Goal: Task Accomplishment & Management: Use online tool/utility

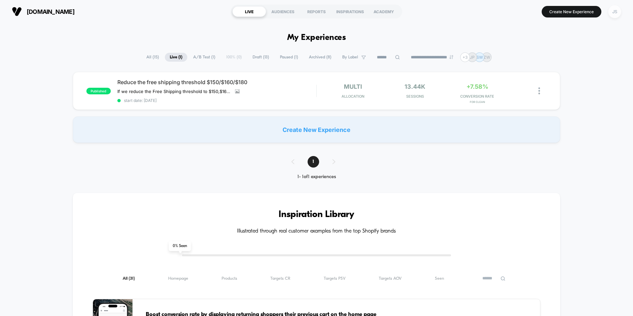
click at [611, 12] on div "JS" at bounding box center [614, 11] width 13 height 13
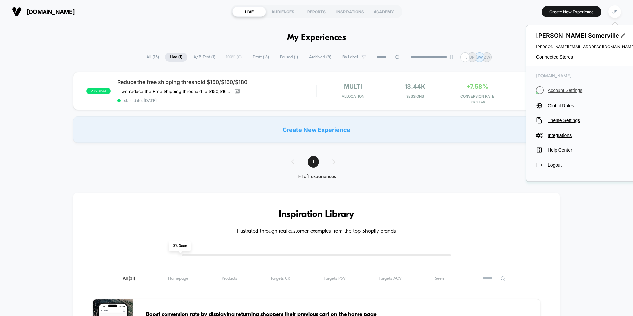
click at [569, 90] on span "Account Settings" at bounding box center [591, 90] width 87 height 5
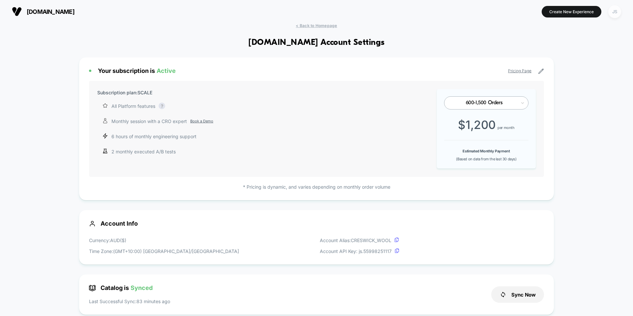
scroll to position [89, 0]
click at [609, 14] on div "JS" at bounding box center [614, 11] width 13 height 13
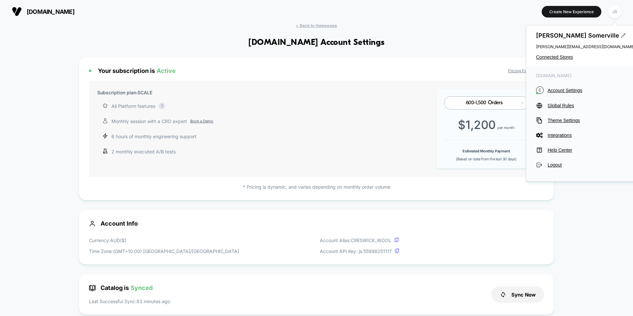
click at [560, 62] on div "Justin Somerville justin.s@wearetag.co Connected Stores" at bounding box center [585, 45] width 119 height 41
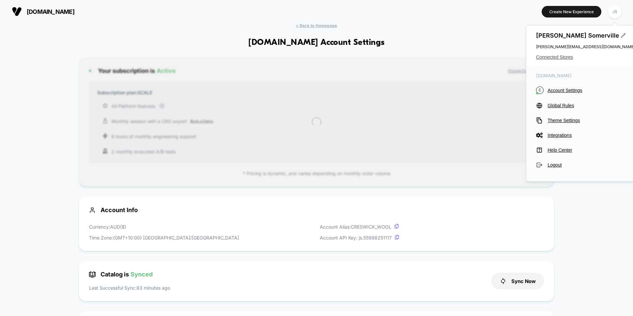
click at [560, 58] on span "Connected Stores" at bounding box center [585, 56] width 99 height 5
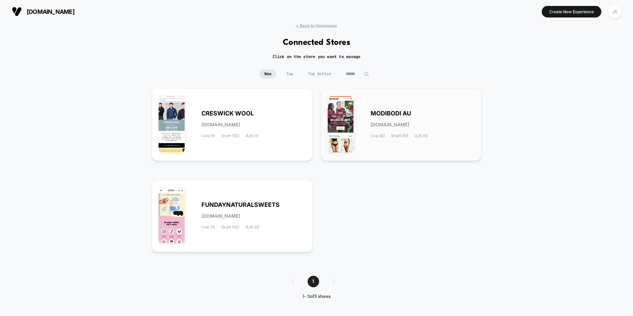
click at [381, 118] on div "MODIBODI AU modibodi-au.myshopify.com Live (6) Draft (11) A/B (5)" at bounding box center [423, 124] width 104 height 27
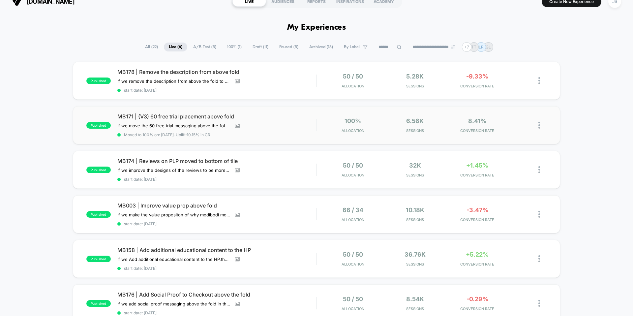
scroll to position [6, 0]
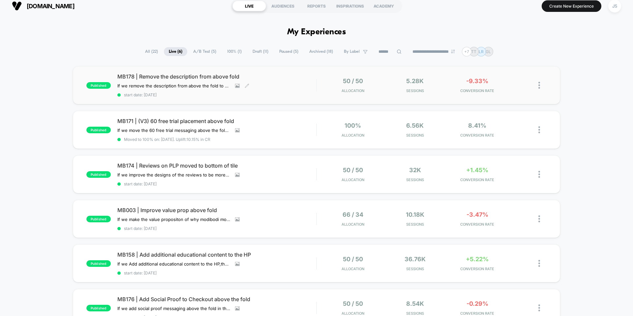
click at [162, 76] on span "MB178 | Remove the description from above fold" at bounding box center [216, 76] width 199 height 7
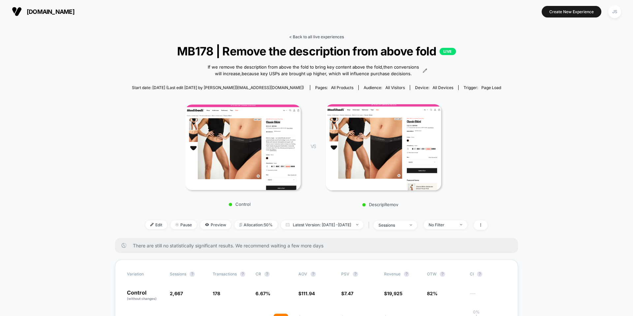
click at [331, 35] on link "< Back to all live experiences" at bounding box center [316, 36] width 55 height 5
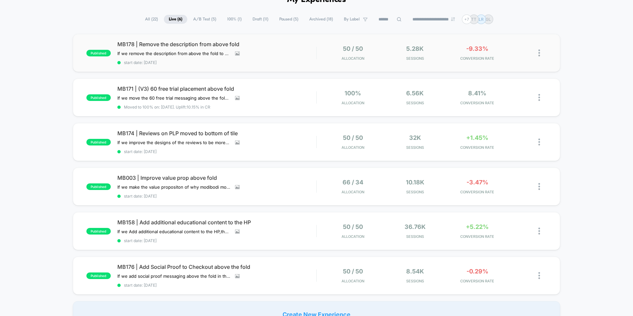
scroll to position [113, 0]
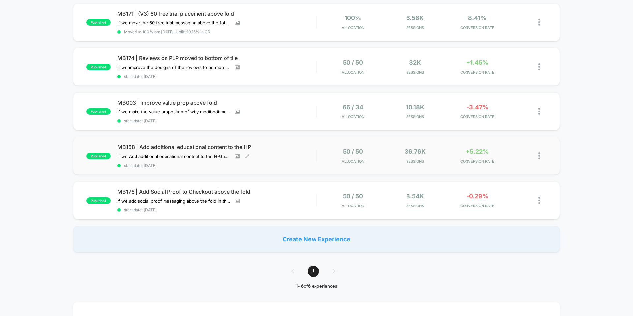
click at [196, 146] on span "MB158 | Add additional educational content to the HP" at bounding box center [216, 147] width 199 height 7
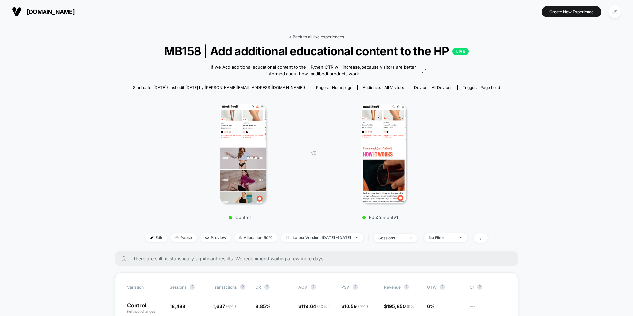
click at [323, 34] on link "< Back to all live experiences" at bounding box center [316, 36] width 55 height 5
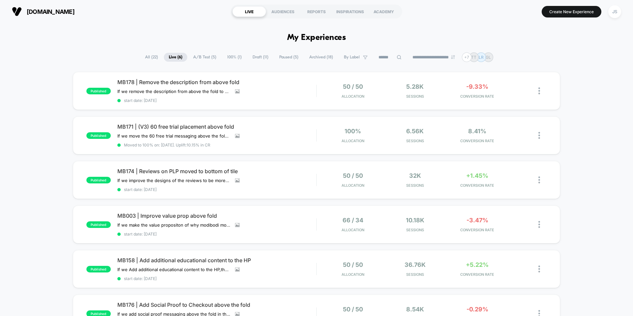
click at [323, 34] on h1 "My Experiences" at bounding box center [316, 38] width 59 height 10
drag, startPoint x: 346, startPoint y: 39, endPoint x: 279, endPoint y: 37, distance: 66.3
drag, startPoint x: 285, startPoint y: 39, endPoint x: 353, endPoint y: 38, distance: 68.3
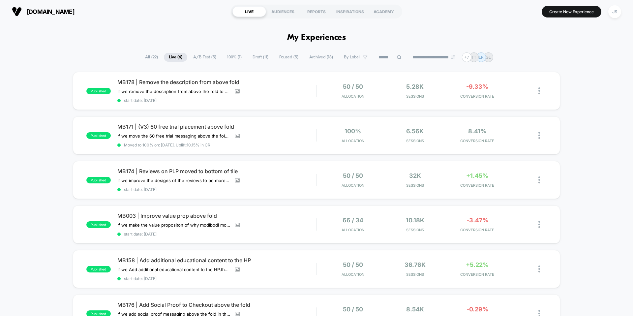
click at [333, 38] on h1 "My Experiences" at bounding box center [316, 38] width 59 height 10
click at [618, 148] on div "published MB178 | Remove the description from above fold If we remove the descr…" at bounding box center [316, 218] width 633 height 293
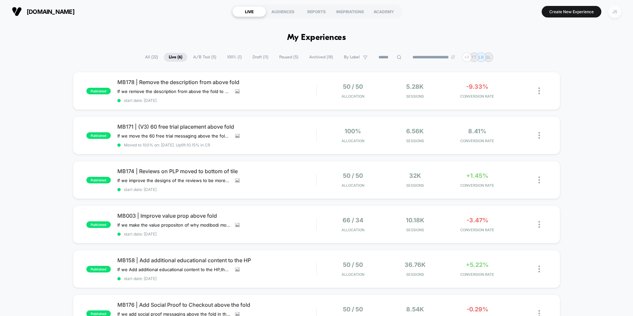
click at [610, 14] on div "JS" at bounding box center [614, 11] width 13 height 13
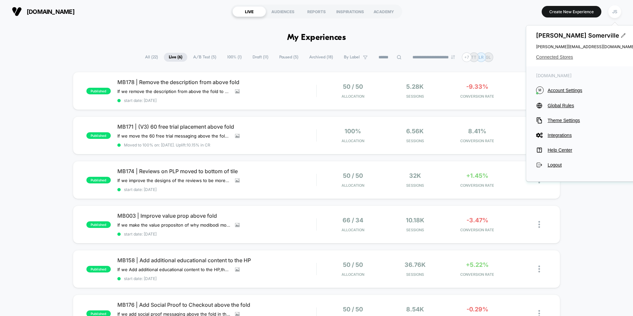
click at [567, 54] on span "Connected Stores" at bounding box center [585, 56] width 99 height 5
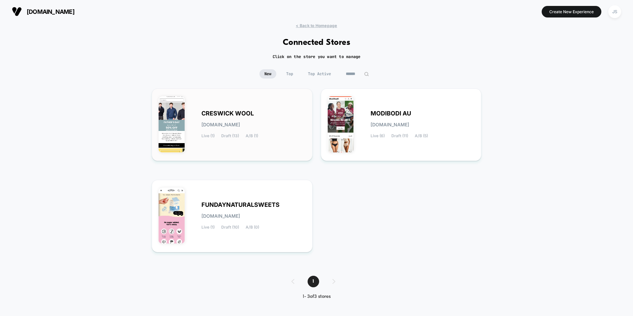
click at [215, 105] on div "CRESWICK WOOL [DOMAIN_NAME] Live (1) Draft (13) A/B (1)" at bounding box center [232, 124] width 147 height 59
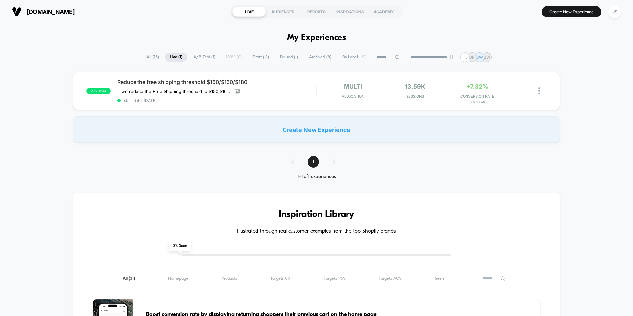
click at [268, 56] on span "Draft ( 13 )" at bounding box center [261, 57] width 26 height 9
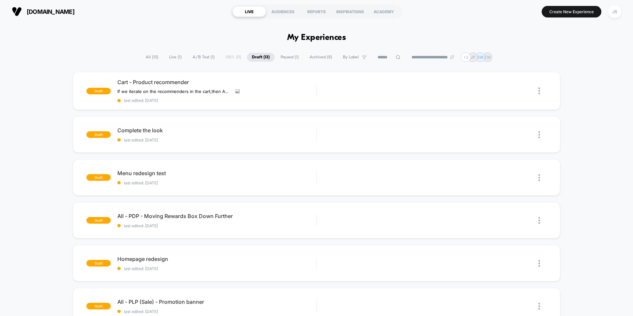
drag, startPoint x: 279, startPoint y: 35, endPoint x: 349, endPoint y: 39, distance: 70.0
drag, startPoint x: 349, startPoint y: 39, endPoint x: 295, endPoint y: 39, distance: 54.4
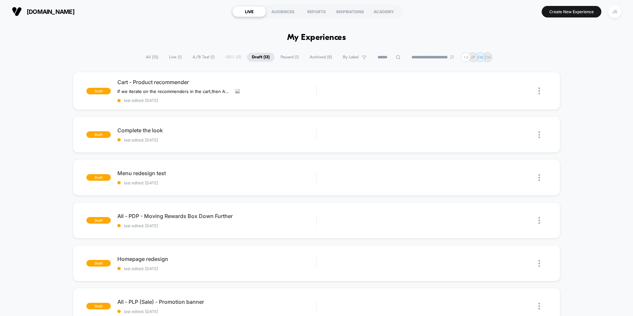
click at [295, 39] on h1 "My Experiences" at bounding box center [316, 38] width 59 height 10
click at [295, 38] on h1 "My Experiences" at bounding box center [316, 38] width 59 height 10
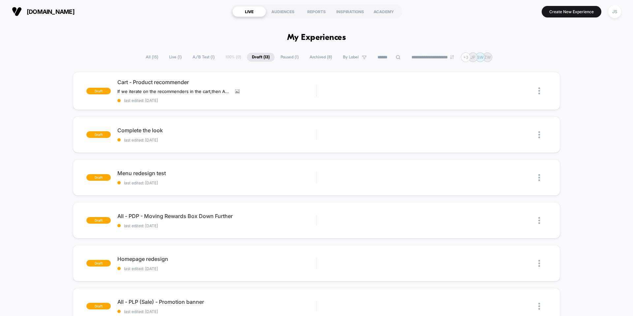
drag, startPoint x: 367, startPoint y: 34, endPoint x: 307, endPoint y: 38, distance: 60.1
click at [307, 38] on h1 "My Experiences" at bounding box center [316, 38] width 59 height 10
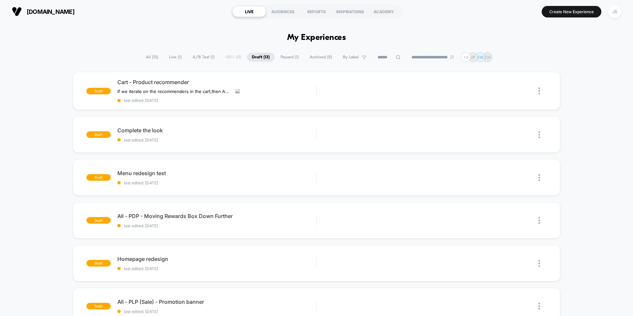
drag, startPoint x: 281, startPoint y: 39, endPoint x: 346, endPoint y: 43, distance: 64.4
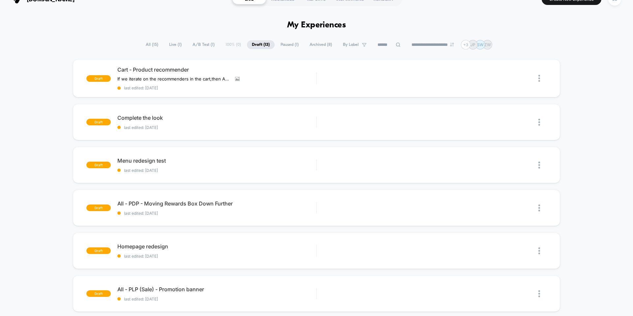
scroll to position [16, 0]
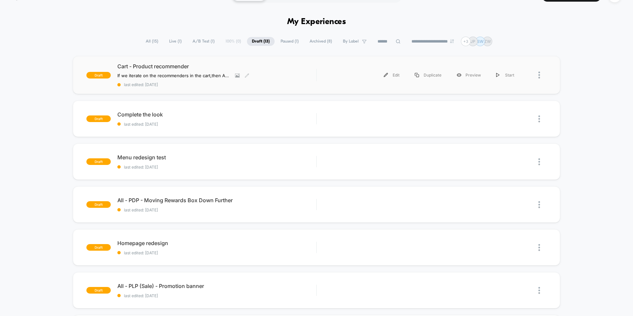
click at [187, 65] on span "Cart - Product recommender" at bounding box center [216, 66] width 199 height 7
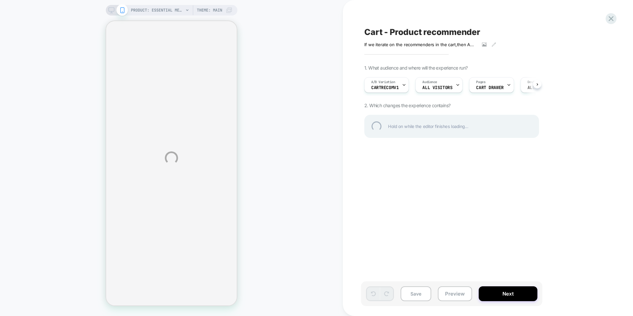
click at [270, 67] on div "PRODUCT: Essential Merino Wool Blanket PRODUCT: Essential Merino Wool Blanket T…" at bounding box center [316, 158] width 633 height 316
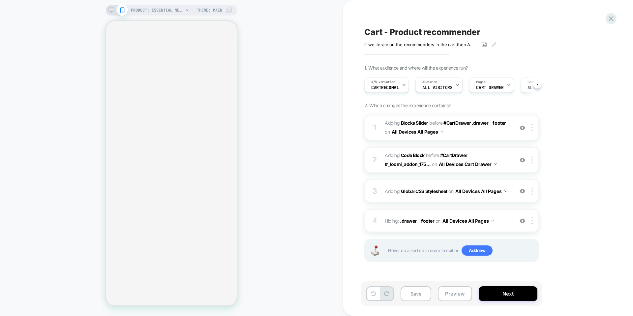
scroll to position [0, 1]
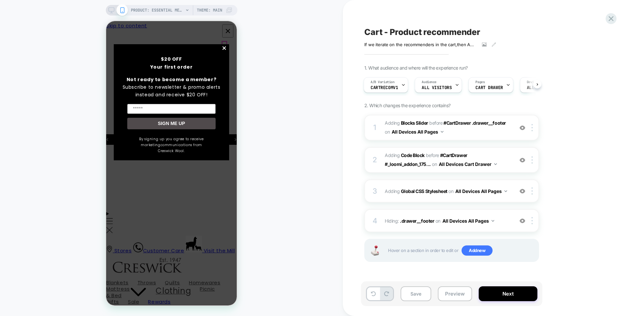
click at [224, 48] on span "×" at bounding box center [225, 48] width 6 height 15
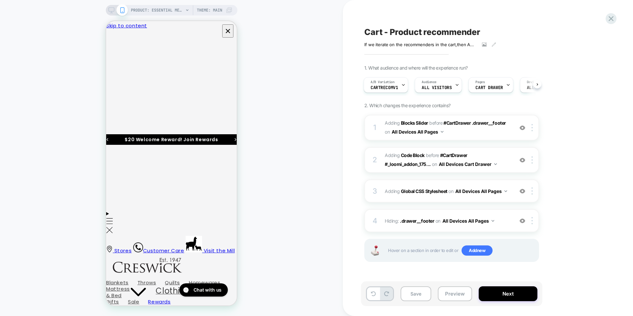
scroll to position [0, 0]
click at [115, 58] on icon "Close" at bounding box center [112, 61] width 6 height 6
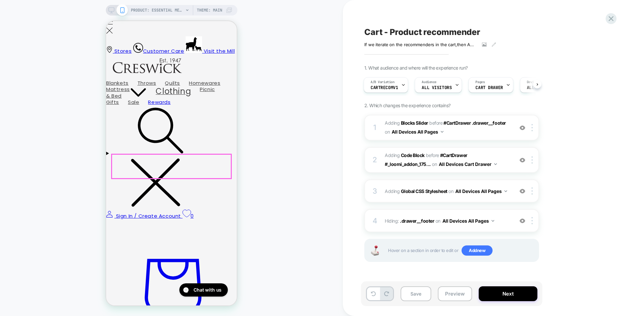
scroll to position [211, 0]
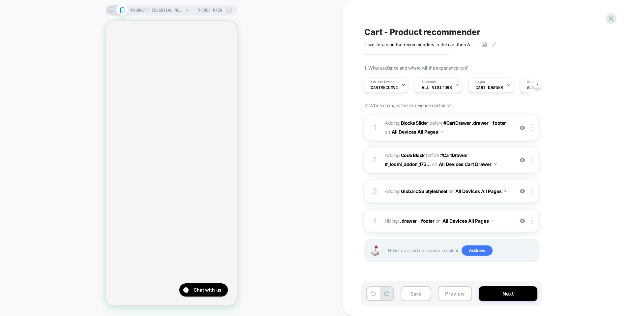
scroll to position [2, 0]
click at [498, 299] on button "Next" at bounding box center [508, 293] width 59 height 15
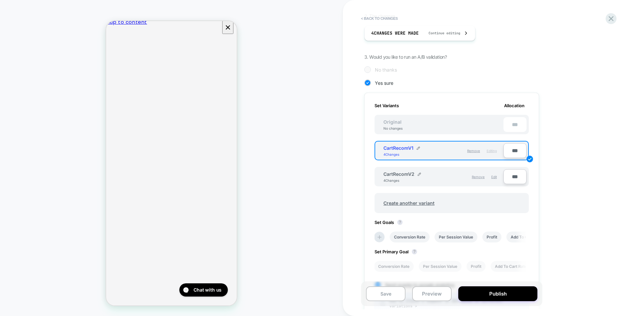
scroll to position [120, 0]
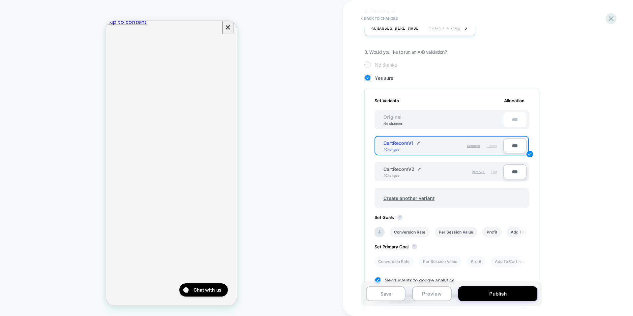
click at [495, 172] on span "Edit" at bounding box center [494, 172] width 6 height 4
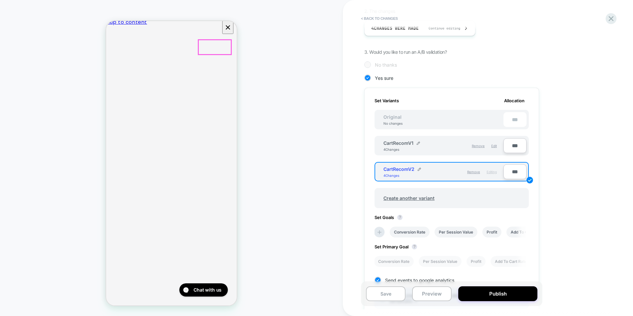
click at [109, 45] on icon "Close" at bounding box center [109, 45] width 0 height 0
click at [420, 200] on span "Create another variant" at bounding box center [409, 197] width 64 height 15
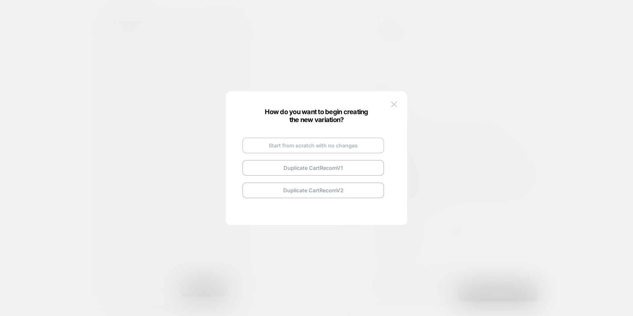
click at [304, 150] on button "Start from scratch with no changes" at bounding box center [313, 145] width 142 height 16
click at [303, 159] on button "Go and Edit the New Variation" at bounding box center [313, 159] width 142 height 16
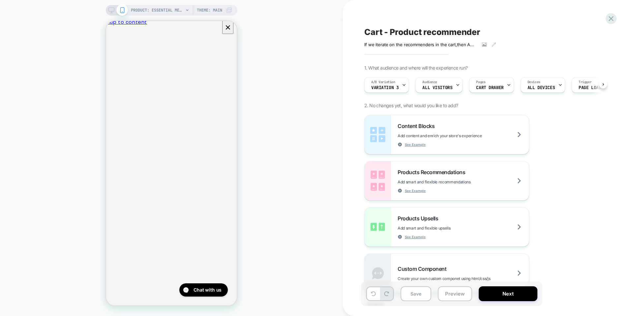
scroll to position [0, 0]
click at [108, 7] on icon at bounding box center [111, 10] width 6 height 6
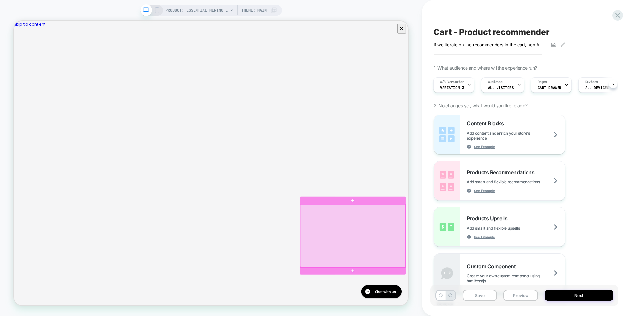
click at [534, 275] on div at bounding box center [466, 307] width 140 height 84
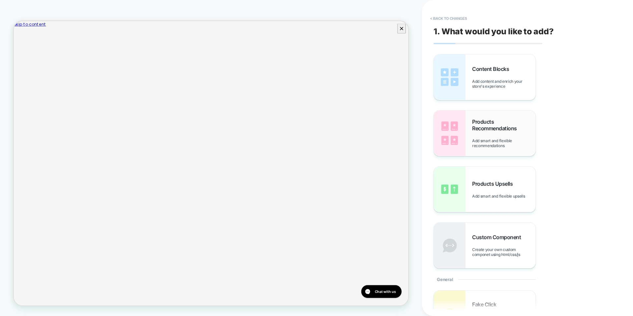
click at [497, 126] on span "Products Recommendations" at bounding box center [503, 124] width 63 height 13
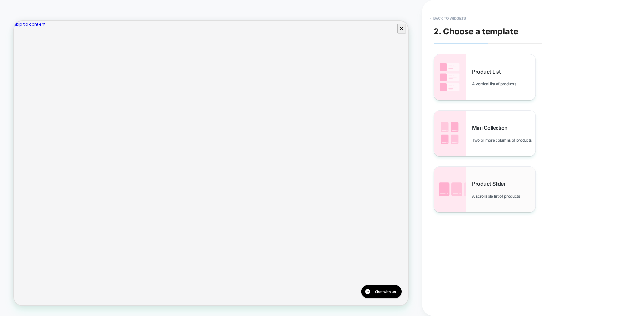
click at [483, 185] on span "Product Slider" at bounding box center [490, 183] width 37 height 7
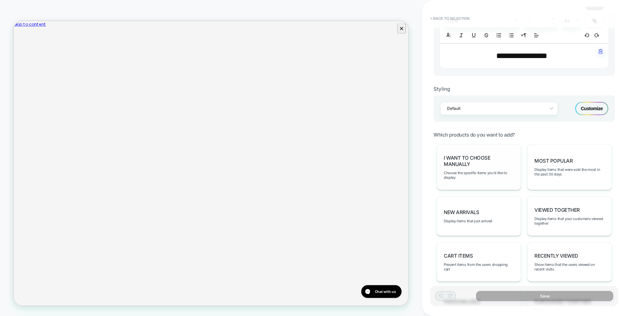
scroll to position [242, 0]
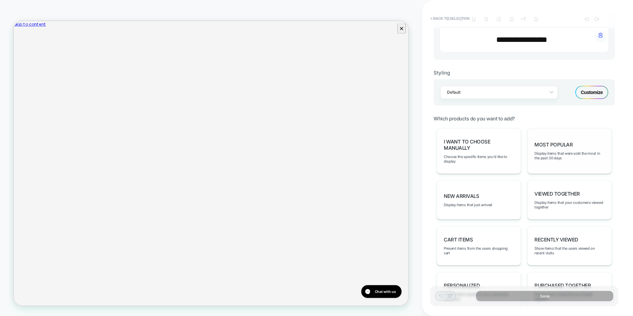
click at [569, 161] on div "Most Popular Display items that were sold the most in the past 30 days" at bounding box center [570, 150] width 84 height 45
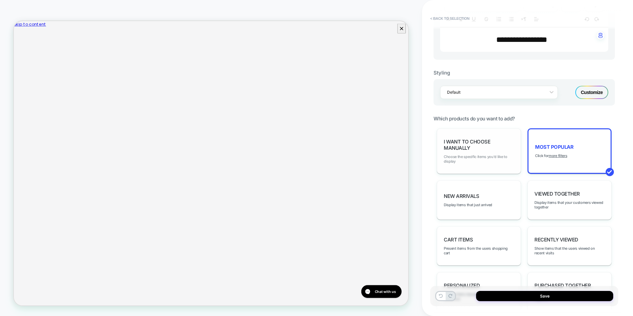
click at [493, 158] on span "Choose the specific items you'd like to display" at bounding box center [479, 158] width 70 height 9
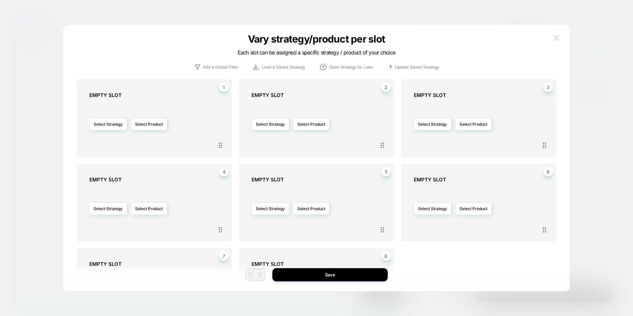
click at [556, 36] on img at bounding box center [557, 38] width 6 height 6
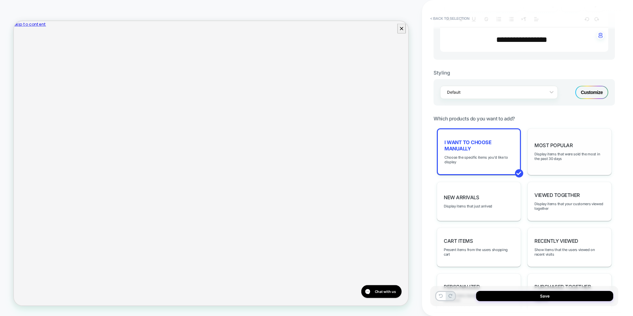
click at [545, 136] on div "Most Popular Display items that were sold the most in the past 30 days" at bounding box center [570, 151] width 84 height 47
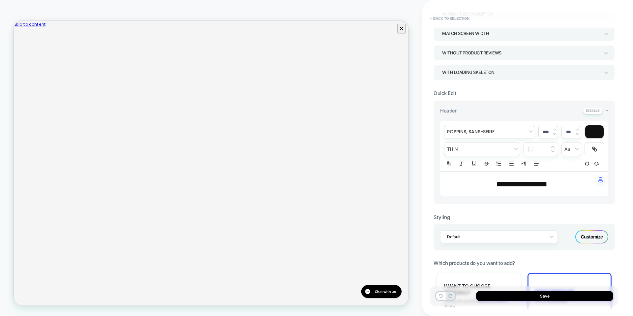
scroll to position [0, 0]
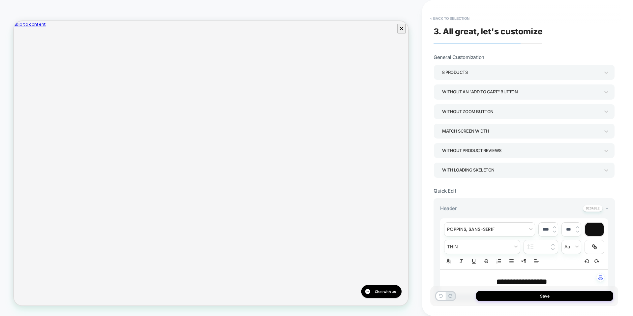
click at [494, 71] on div "8 Products" at bounding box center [521, 72] width 158 height 9
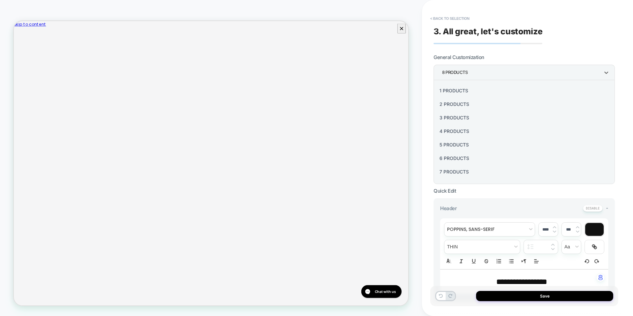
click at [527, 61] on div at bounding box center [316, 158] width 633 height 316
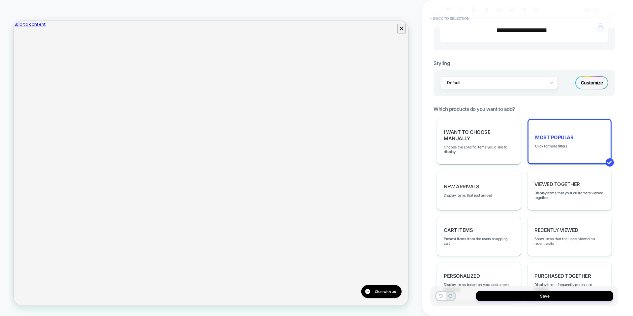
scroll to position [242, 0]
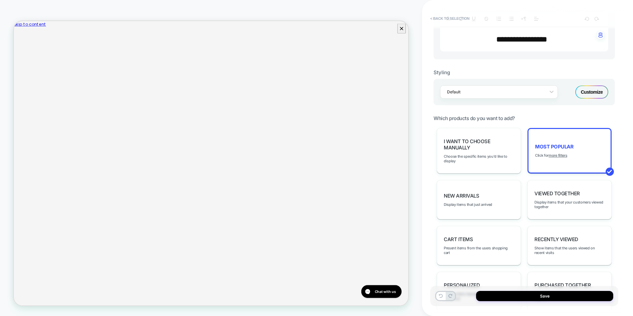
click at [581, 94] on div "Customize" at bounding box center [591, 91] width 33 height 13
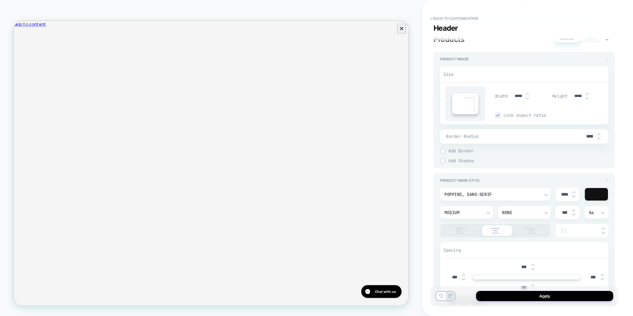
scroll to position [165, 0]
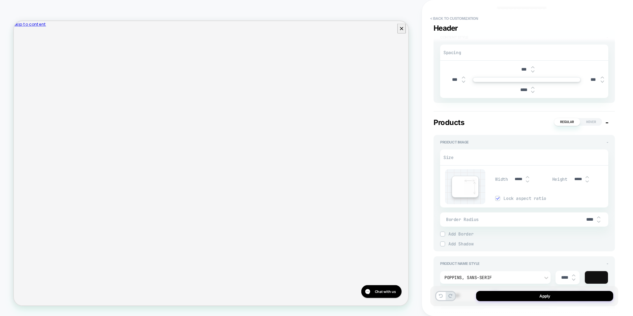
click at [527, 182] on img at bounding box center [527, 181] width 3 height 3
type textarea "*"
type input "*****"
type textarea "*"
type input "*****"
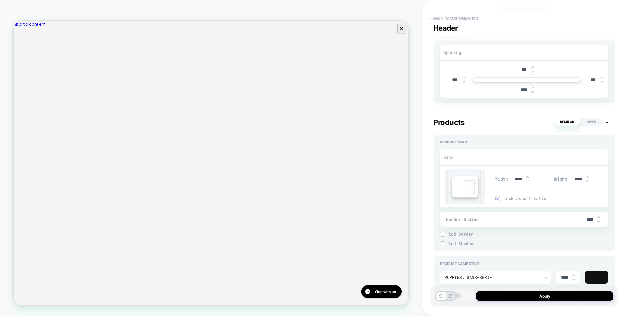
click at [527, 182] on img at bounding box center [527, 181] width 3 height 3
type textarea "*"
type input "*****"
click at [527, 182] on img at bounding box center [527, 181] width 3 height 3
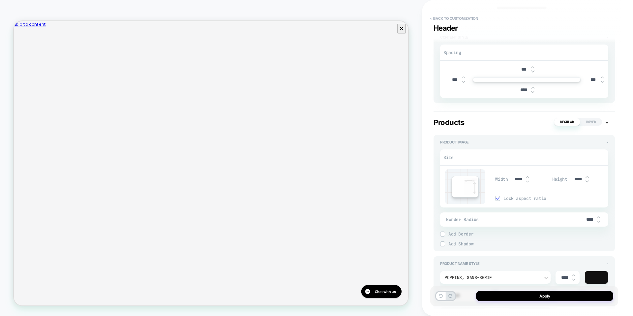
type textarea "*"
type input "*****"
click at [527, 182] on img at bounding box center [527, 181] width 3 height 3
type textarea "*"
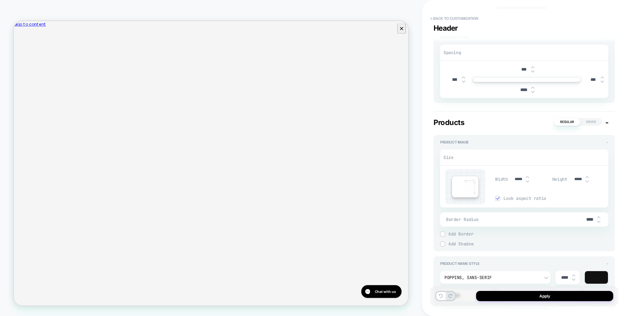
type input "*****"
type textarea "*"
type input "*****"
type textarea "*"
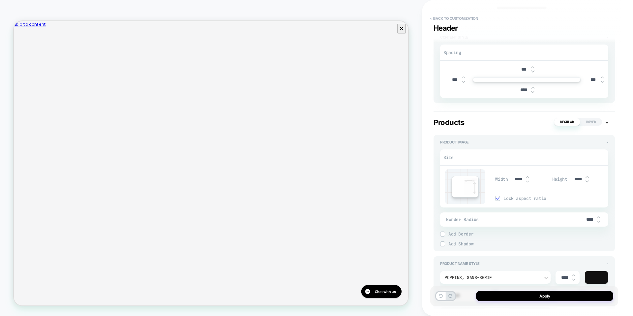
type input "*****"
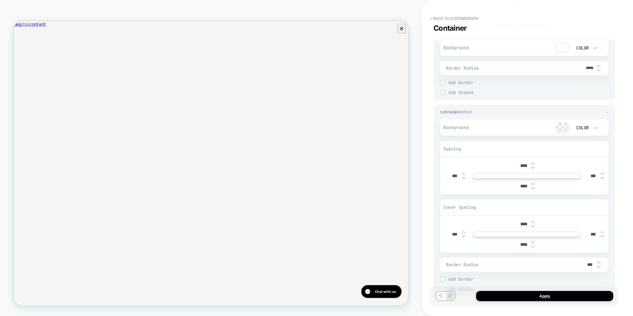
scroll to position [1404, 0]
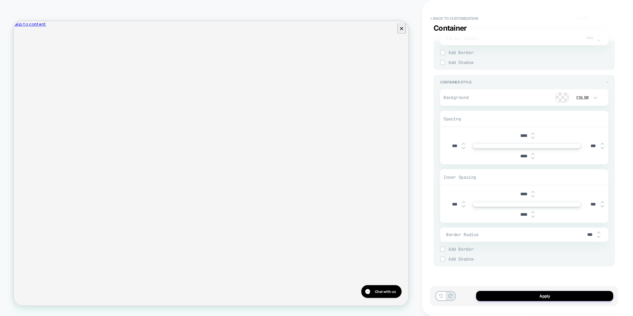
click at [532, 158] on img at bounding box center [532, 158] width 3 height 3
type textarea "*"
type input "****"
click at [533, 154] on img at bounding box center [532, 154] width 3 height 3
type textarea "*"
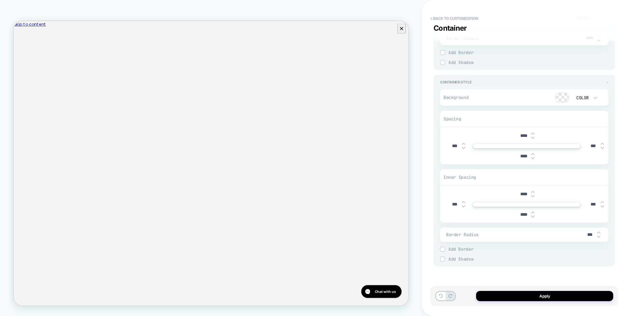
type input "****"
click at [475, 167] on div "Background Color Spacing **** *** *** **** Inner Spacing **** *** *** **** Bord…" at bounding box center [524, 172] width 168 height 177
click at [520, 157] on input "****" at bounding box center [523, 156] width 15 height 6
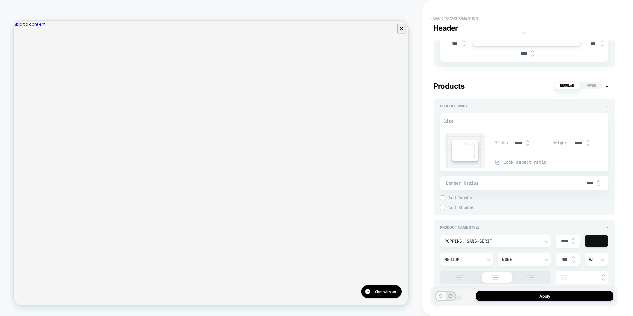
scroll to position [202, 0]
click at [526, 144] on img at bounding box center [527, 144] width 3 height 3
type textarea "*"
type input "*****"
type textarea "*"
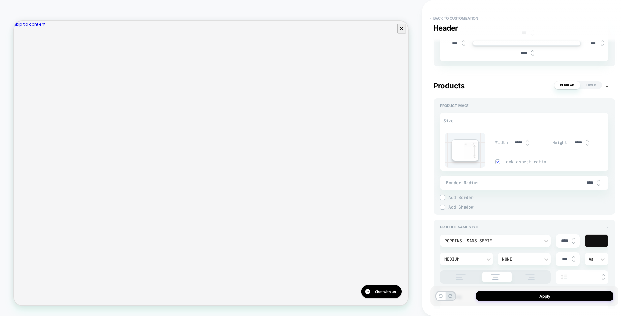
type input "*****"
click at [527, 144] on img at bounding box center [527, 144] width 3 height 3
type textarea "*"
type input "*****"
click at [527, 144] on img at bounding box center [527, 144] width 3 height 3
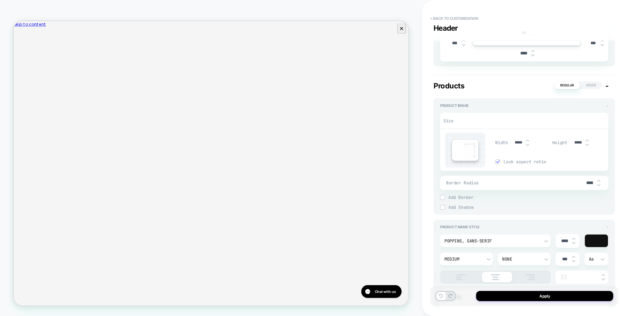
click at [527, 144] on img at bounding box center [527, 144] width 3 height 3
type textarea "*"
type input "*****"
click at [527, 144] on img at bounding box center [527, 144] width 3 height 3
type textarea "*"
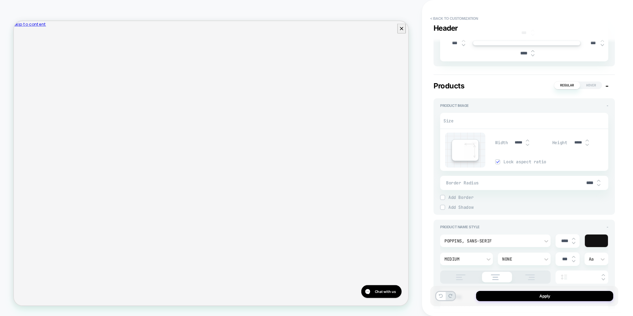
type input "*****"
type textarea "*"
type input "*****"
click at [568, 161] on span "Lock aspect ratio" at bounding box center [555, 162] width 105 height 6
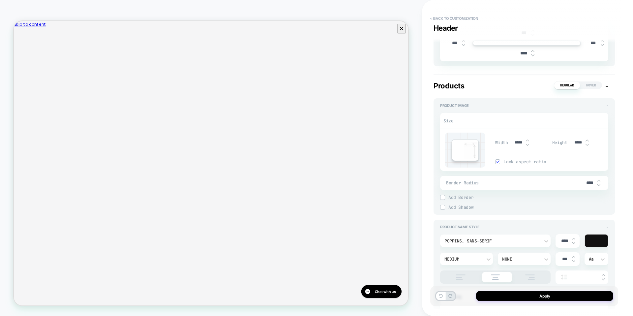
type textarea "*"
